Goal: Task Accomplishment & Management: Complete application form

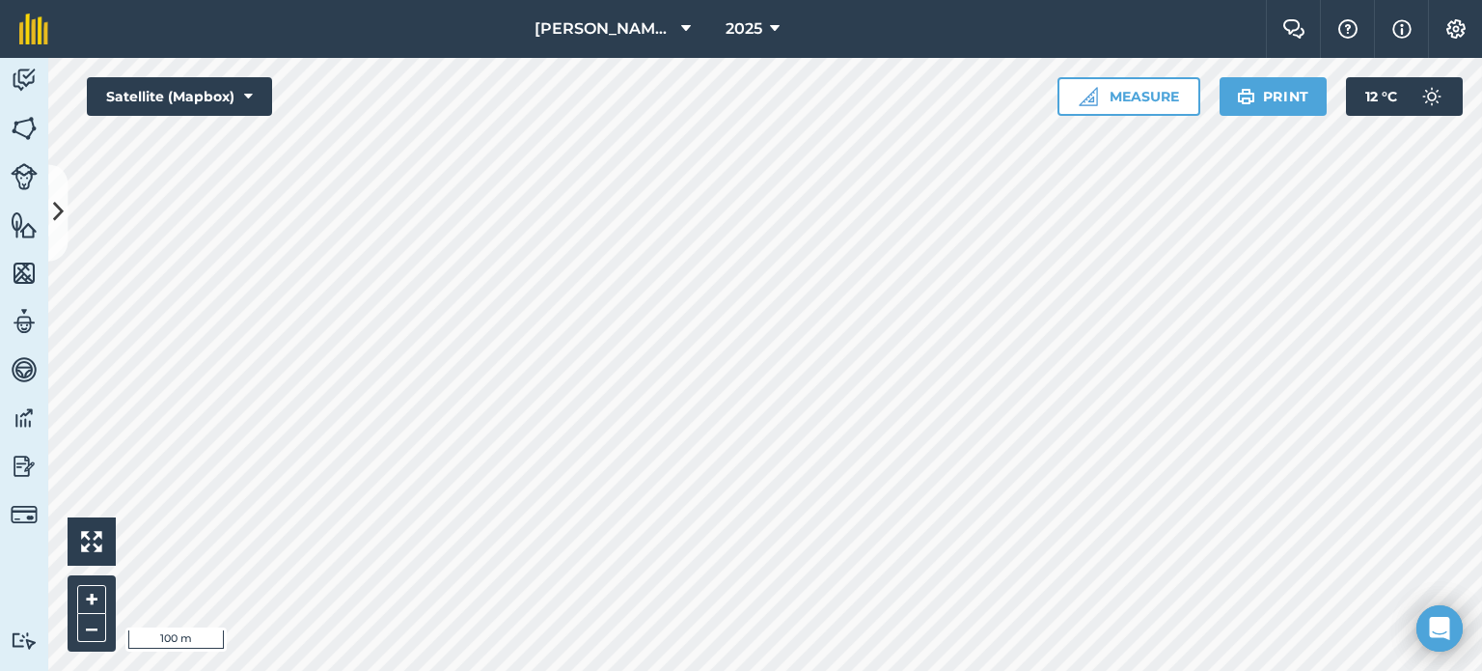
click at [0, 98] on div "Activity Fields Livestock Features Maps Team Vehicles Data Reporting Billing Tu…" at bounding box center [741, 364] width 1482 height 613
click at [528, 670] on html "[PERSON_NAME] AGRI 2025 Farm Chat Help Info Settings [PERSON_NAME] AGRI - 2025 …" at bounding box center [741, 335] width 1482 height 671
click at [780, 670] on html "[PERSON_NAME] AGRI 2025 Farm Chat Help Info Settings [PERSON_NAME] AGRI - 2025 …" at bounding box center [741, 335] width 1482 height 671
click at [27, 130] on img at bounding box center [24, 128] width 27 height 29
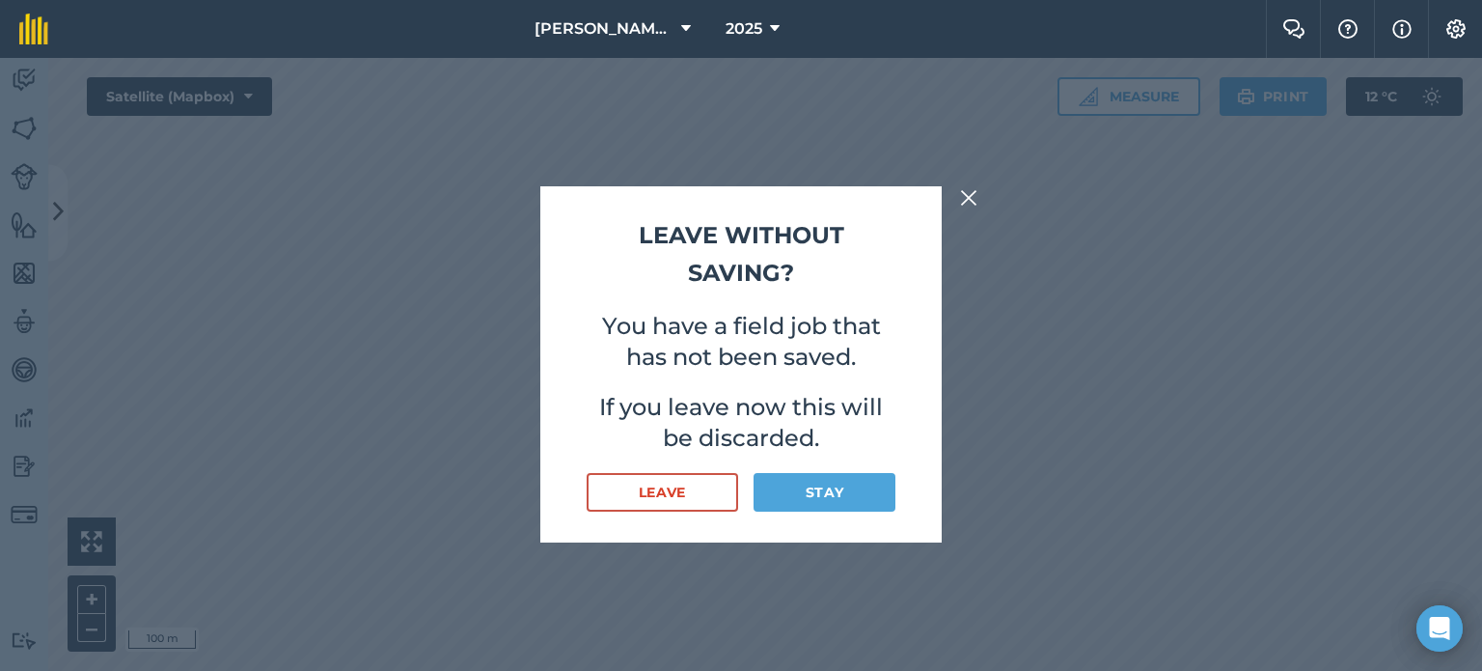
click at [970, 188] on img at bounding box center [968, 197] width 17 height 23
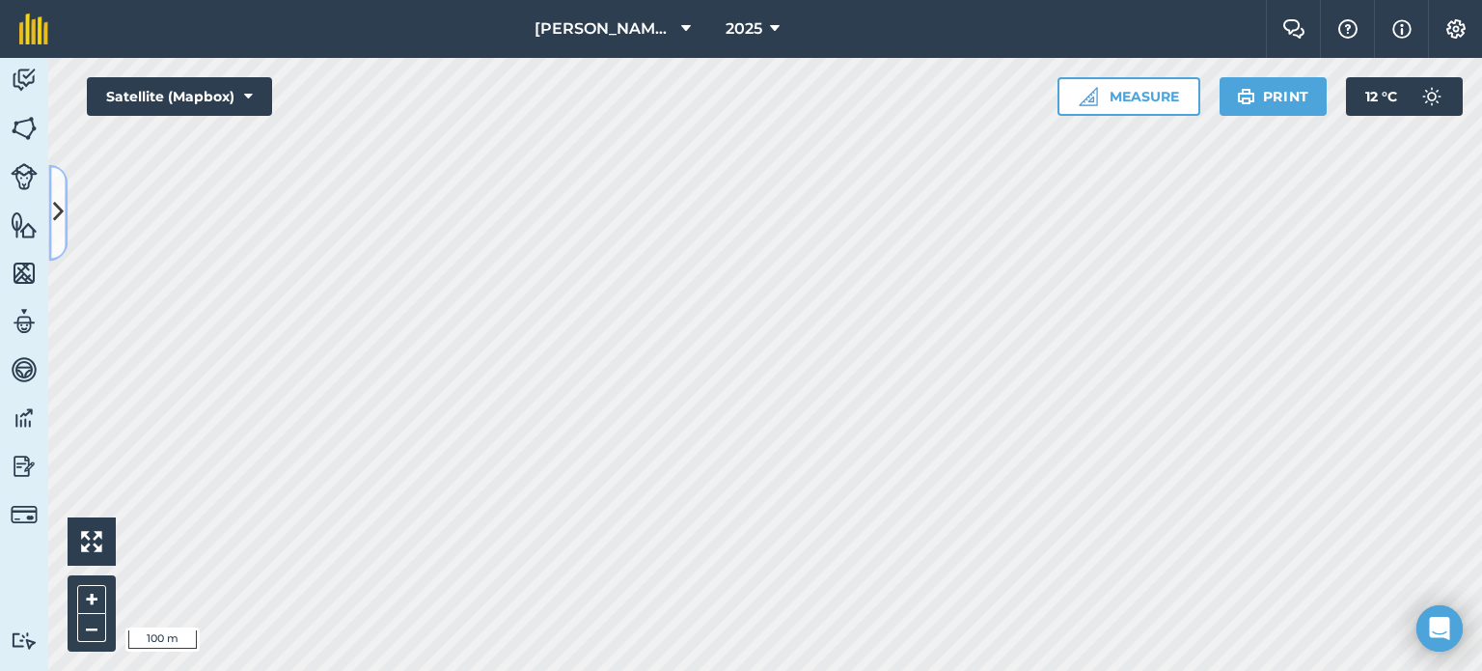
click at [62, 192] on button at bounding box center [57, 212] width 19 height 96
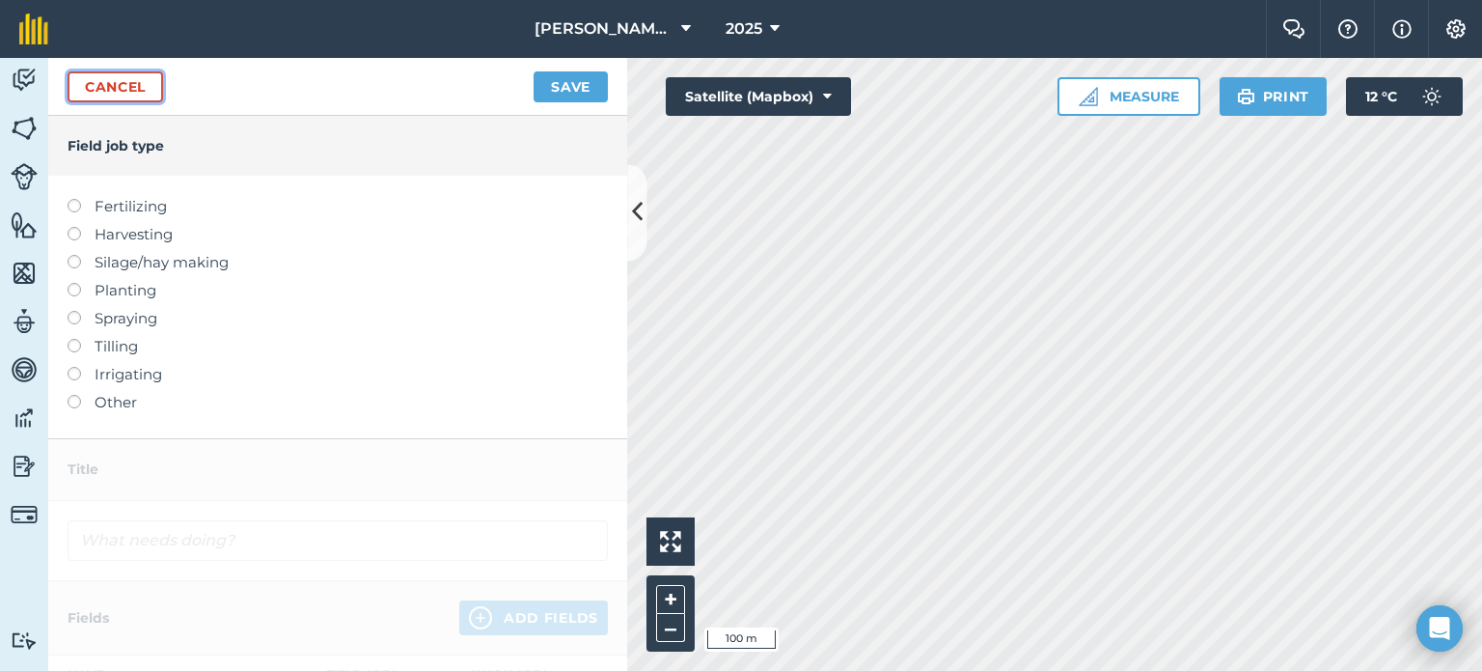
click at [125, 79] on link "Cancel" at bounding box center [116, 86] width 96 height 31
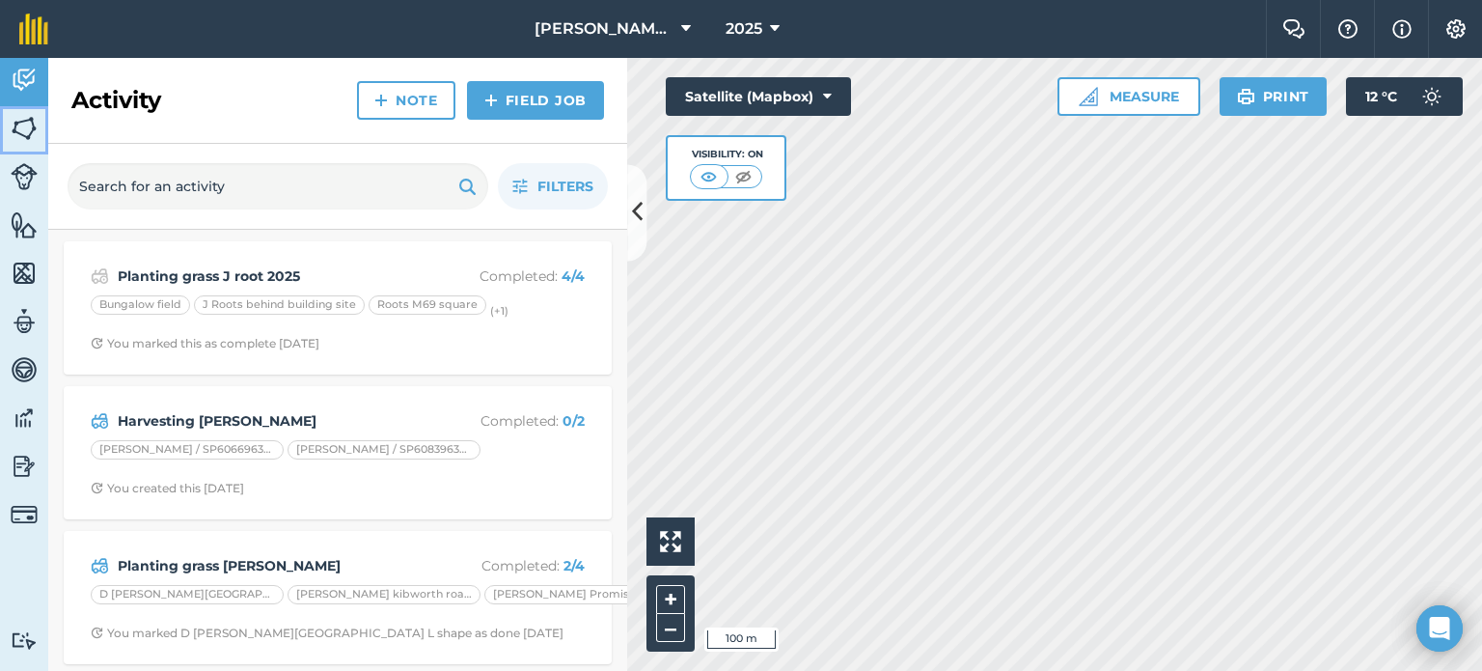
click at [18, 126] on img at bounding box center [24, 128] width 27 height 29
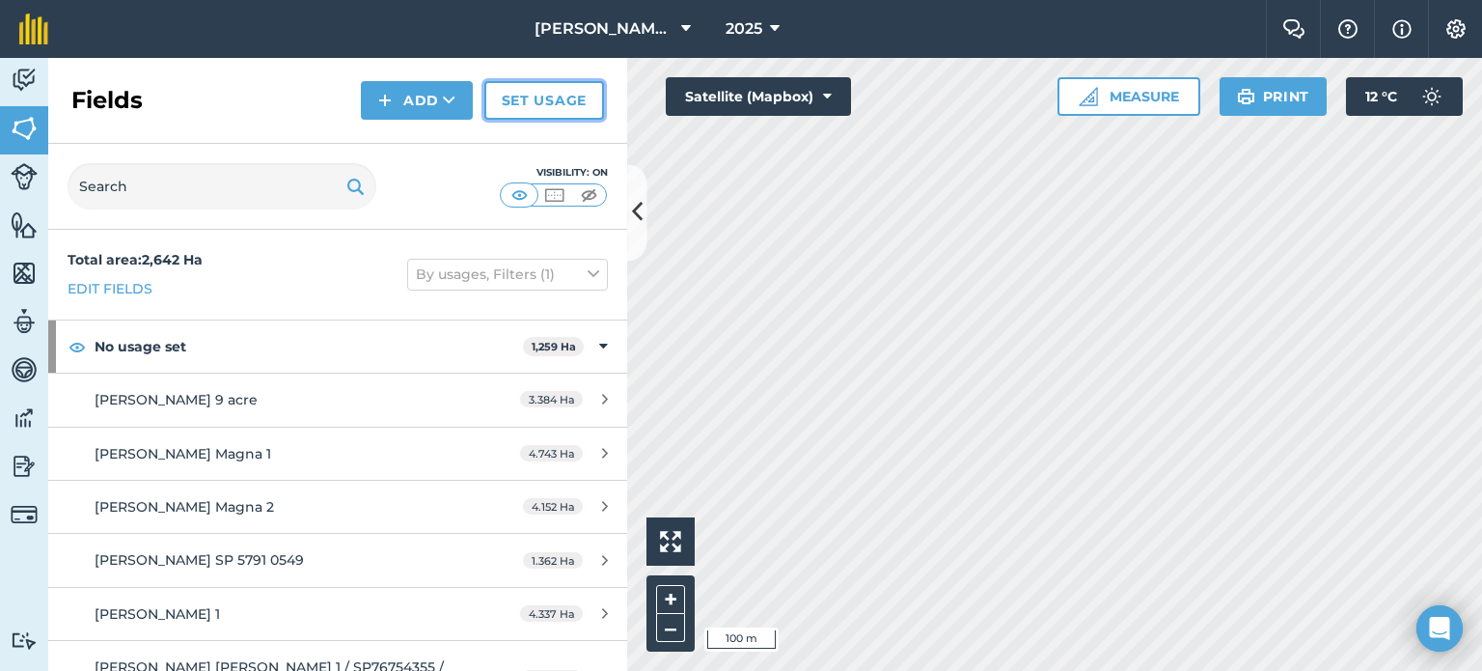
click at [497, 103] on link "Set usage" at bounding box center [544, 100] width 120 height 39
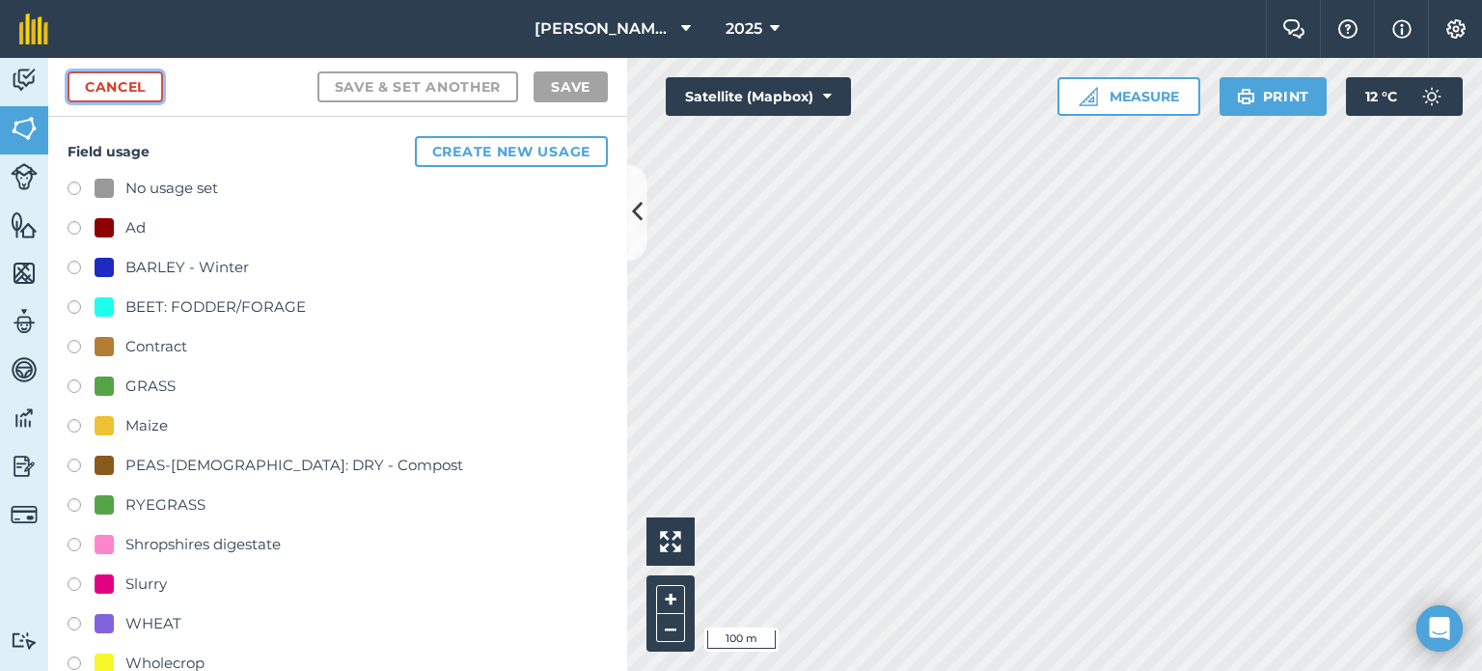
click at [97, 89] on link "Cancel" at bounding box center [116, 86] width 96 height 31
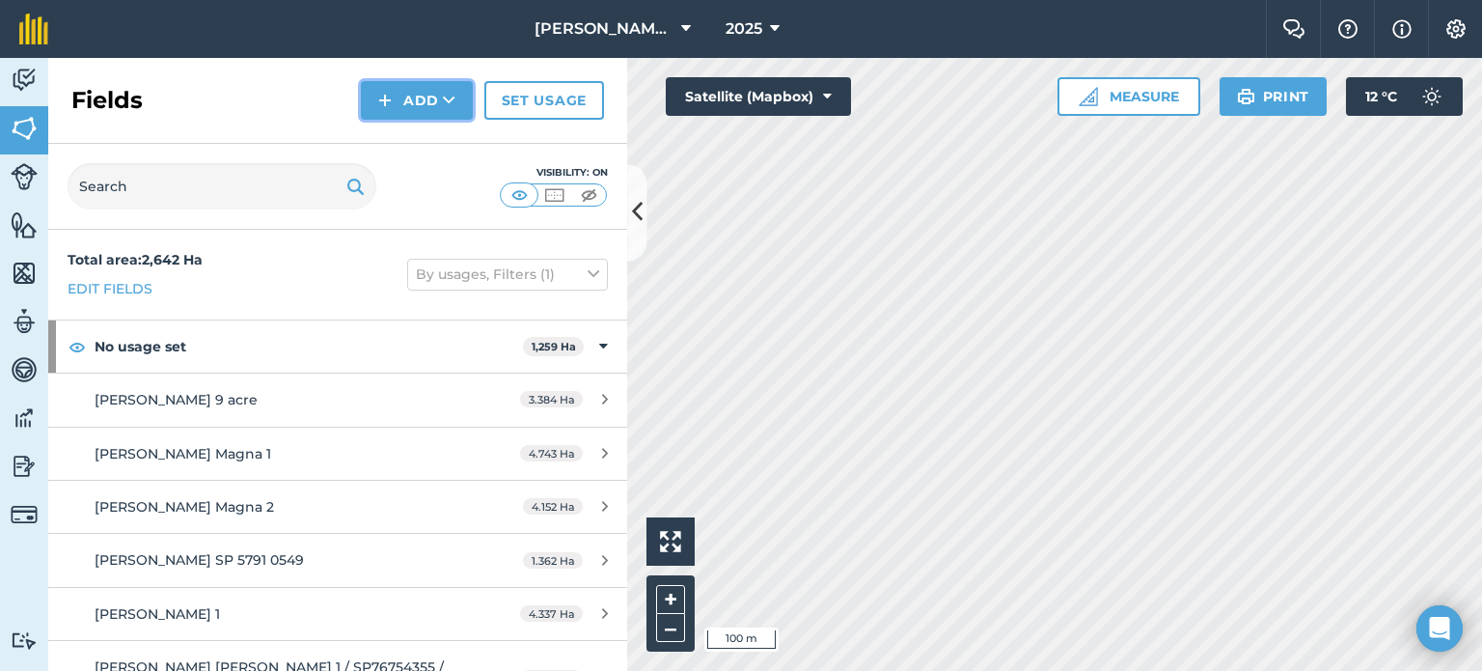
click at [400, 95] on button "Add" at bounding box center [417, 100] width 112 height 39
click at [423, 143] on link "Draw" at bounding box center [417, 144] width 106 height 42
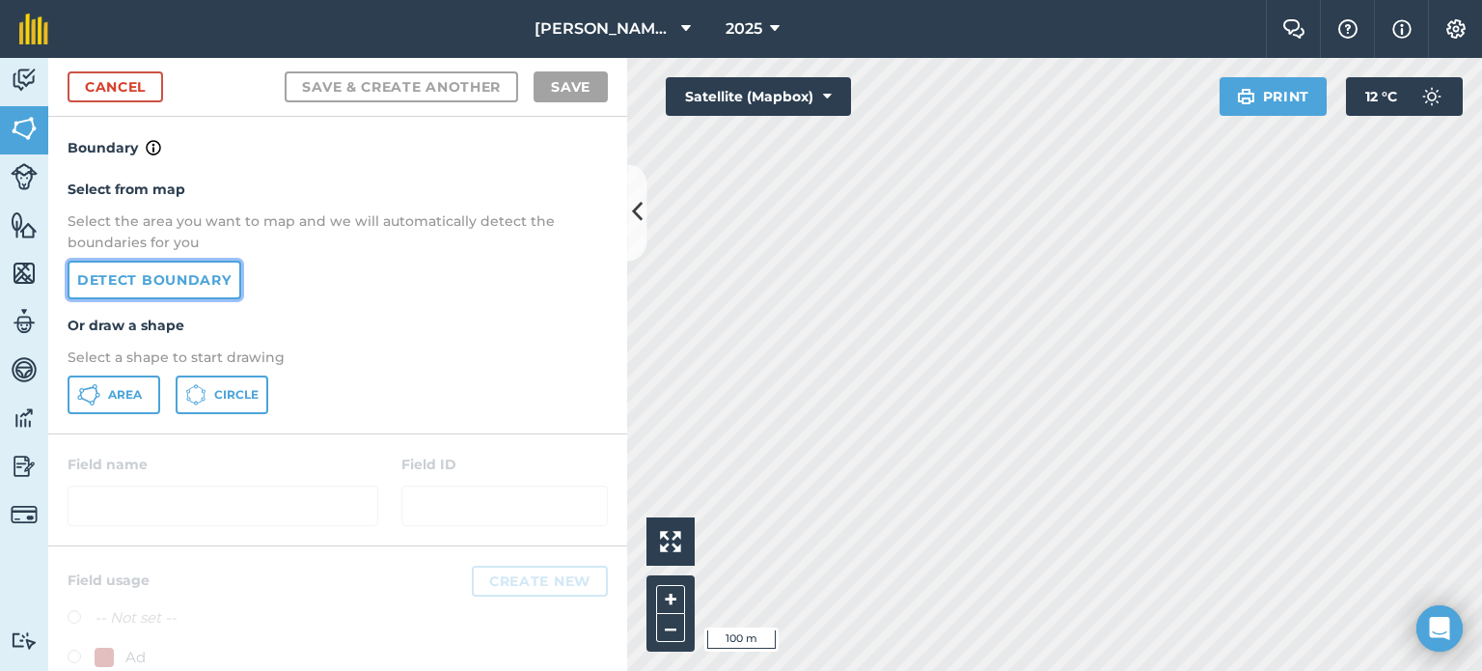
click at [153, 292] on link "Detect boundary" at bounding box center [155, 280] width 174 height 39
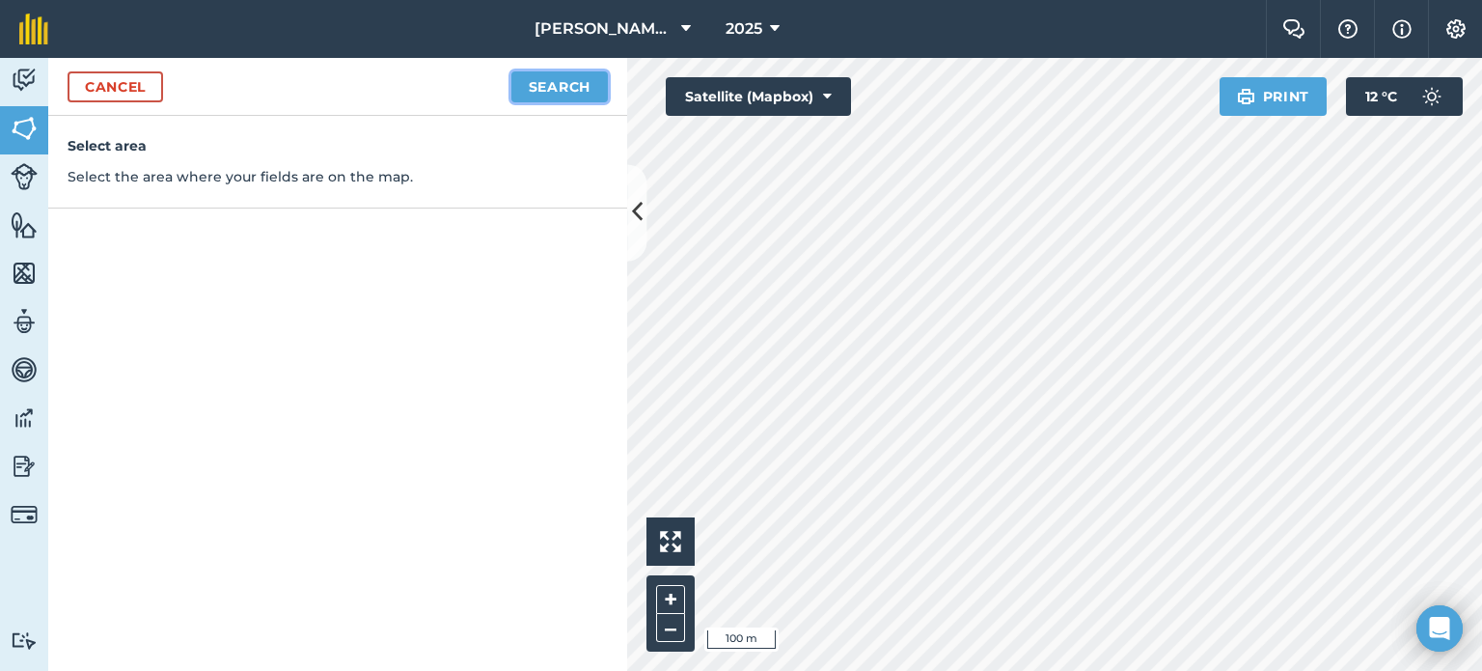
click at [563, 100] on button "Search" at bounding box center [559, 86] width 96 height 31
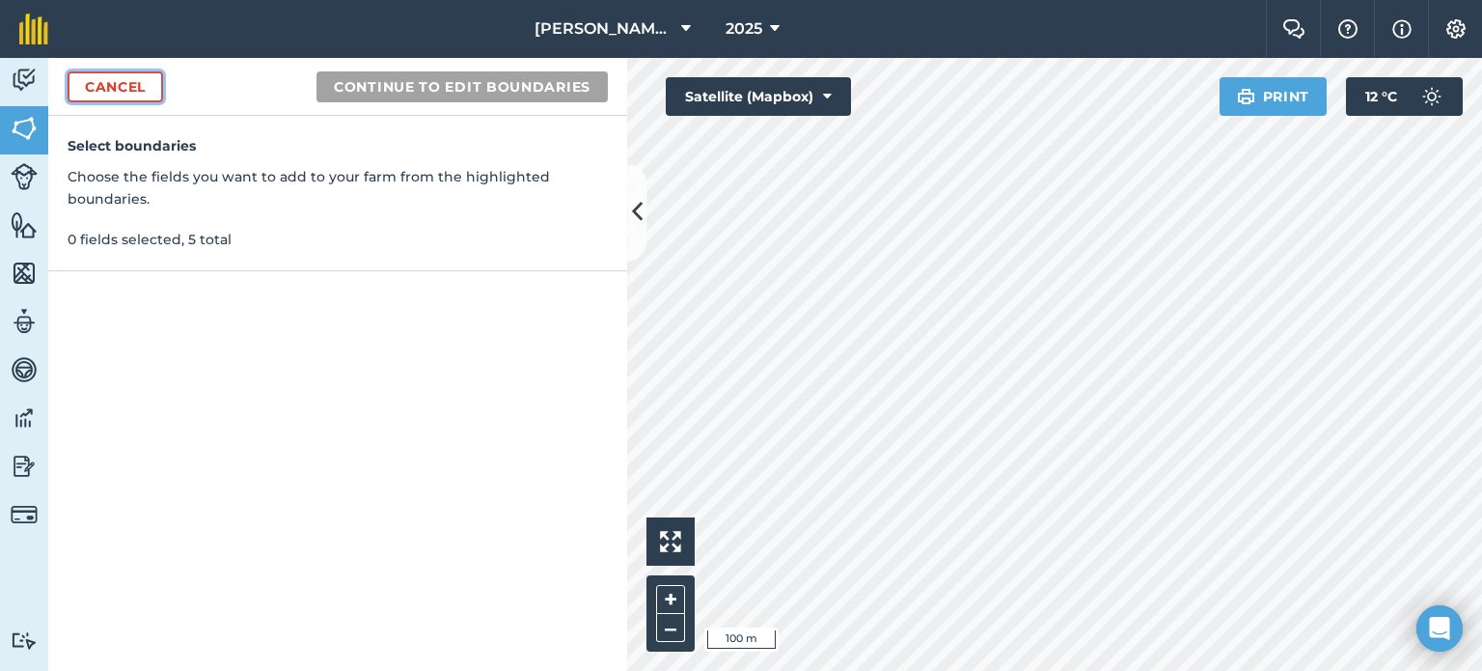
click at [149, 88] on link "Cancel" at bounding box center [116, 86] width 96 height 31
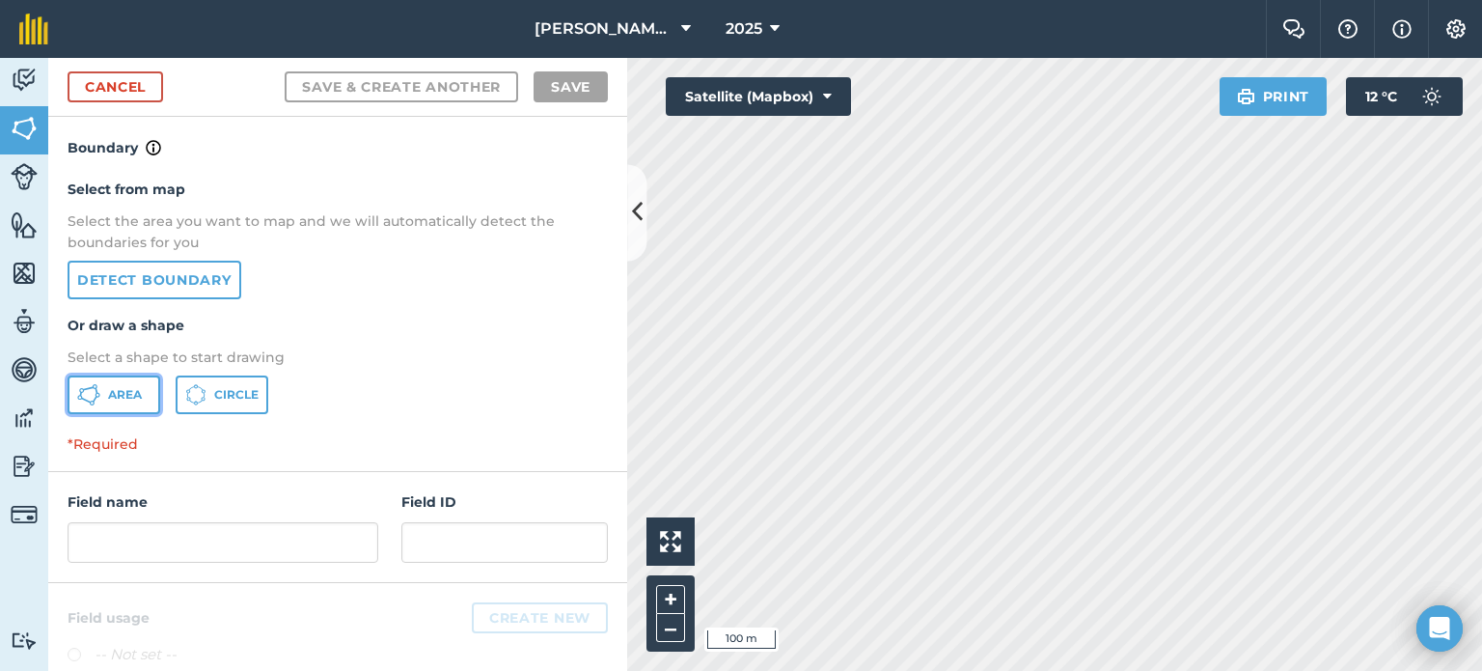
click at [116, 407] on button "Area" at bounding box center [114, 394] width 93 height 39
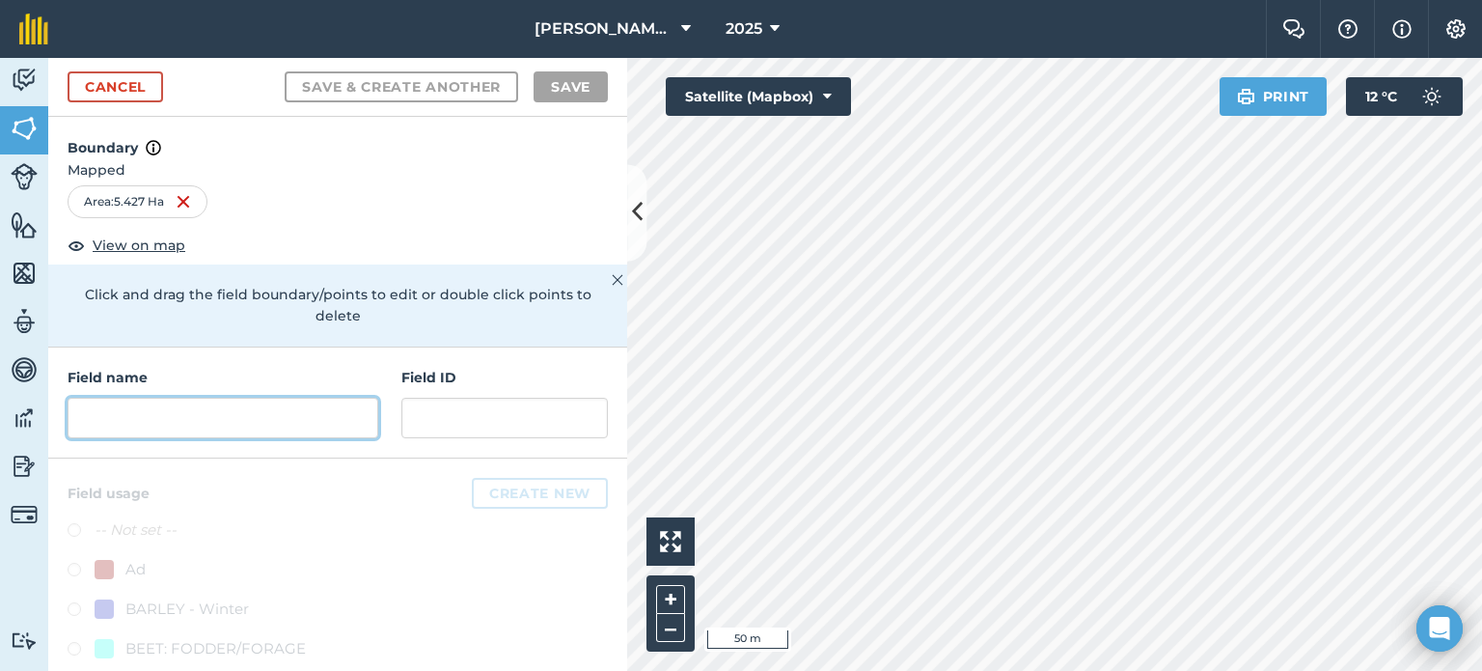
click at [286, 408] on input "text" at bounding box center [223, 418] width 311 height 41
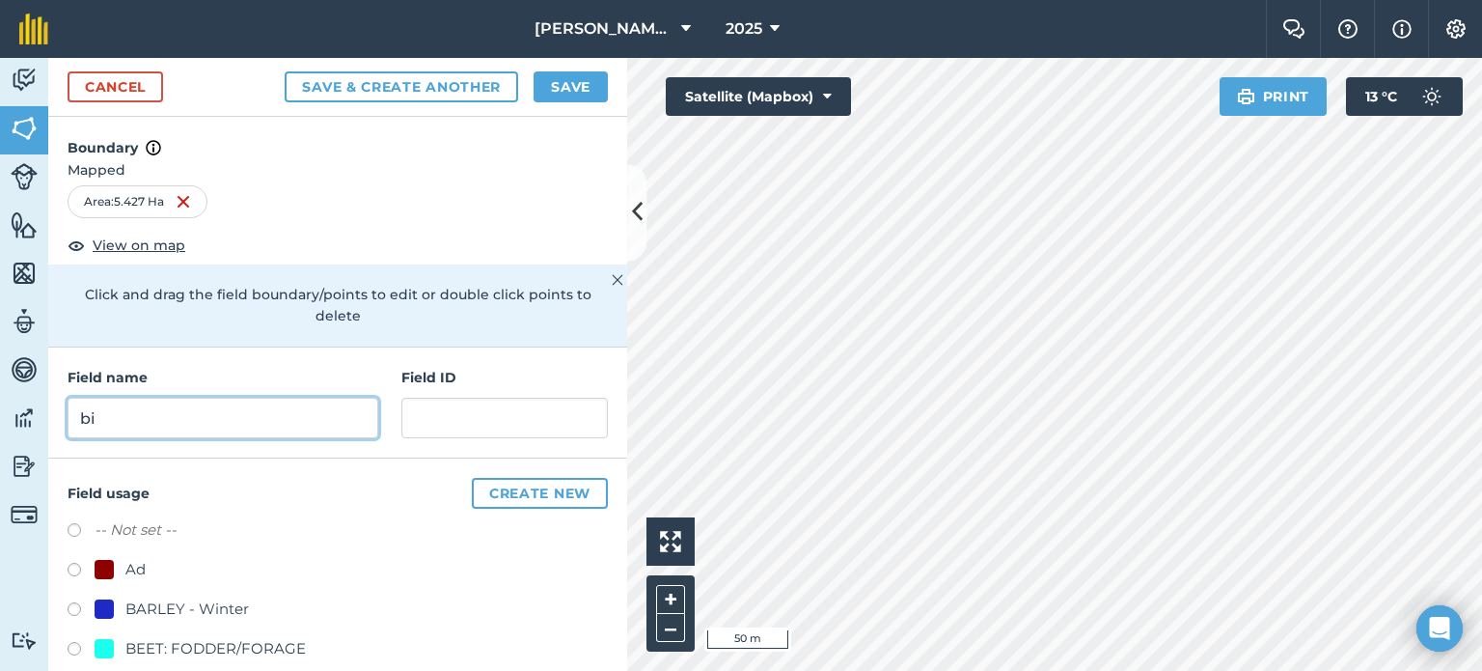
type input "b"
type input "Scarratt Big Railway"
